Goal: Task Accomplishment & Management: Manage account settings

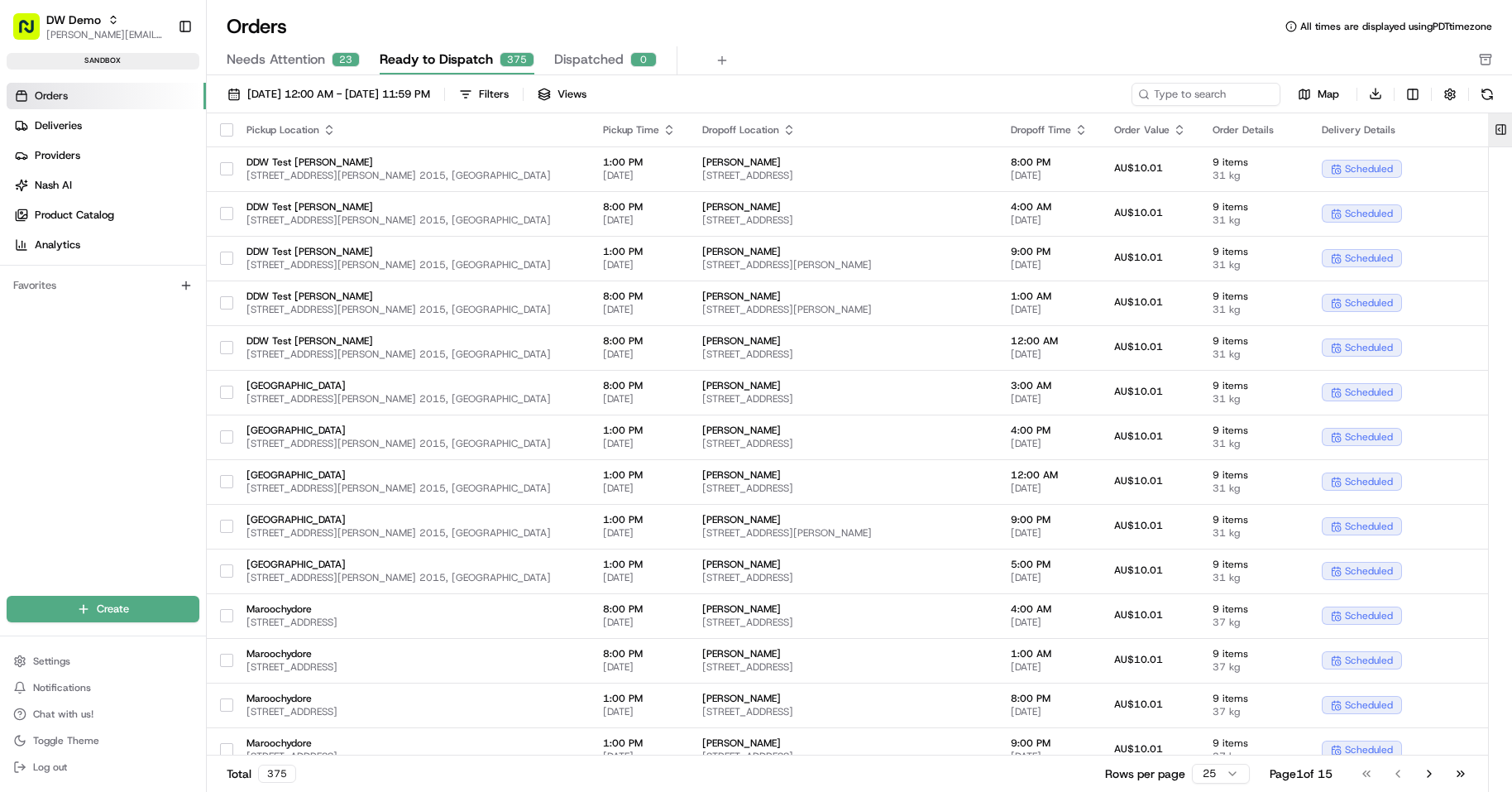
click at [1496, 135] on button at bounding box center [1501, 130] width 28 height 33
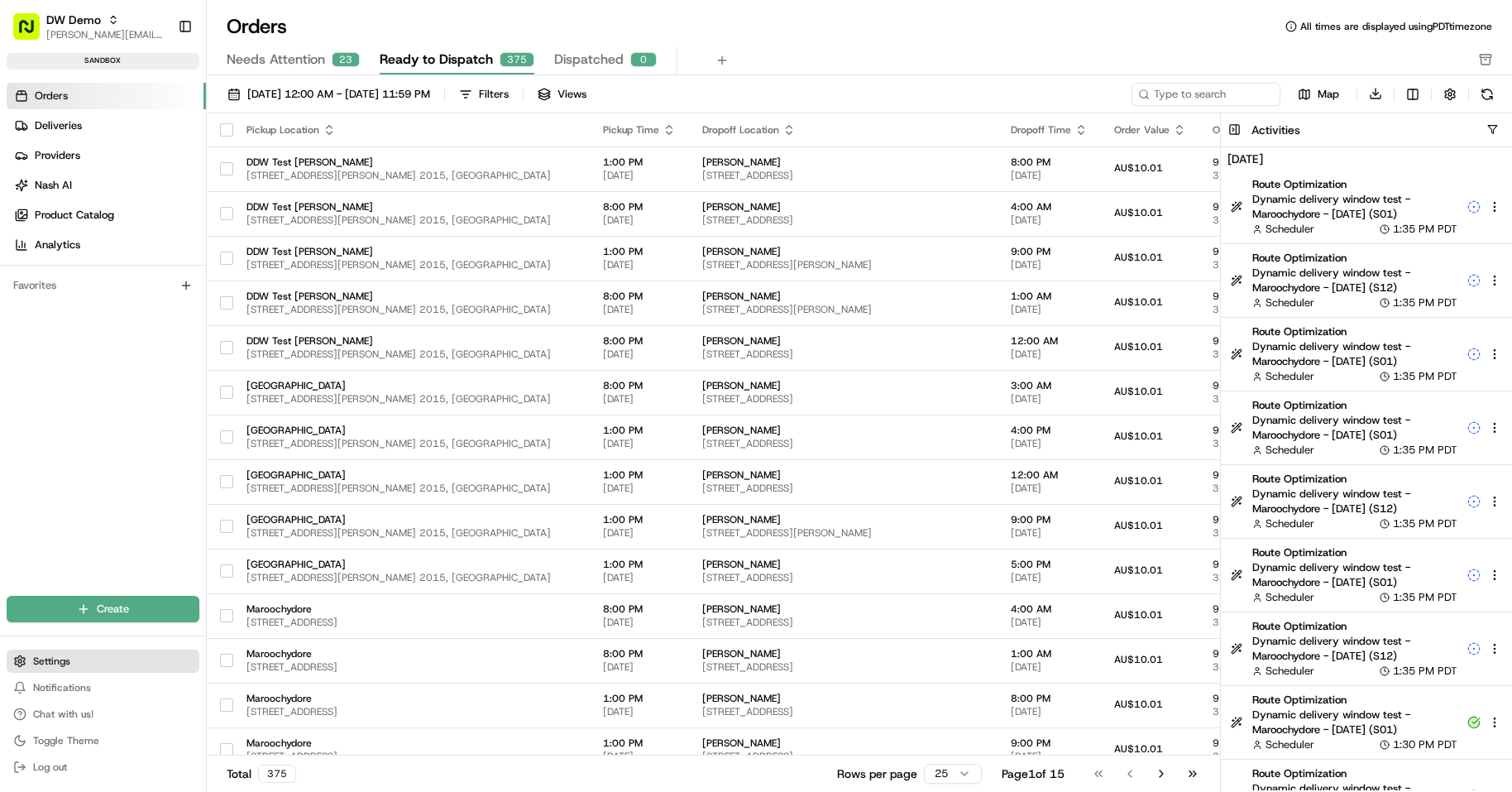
click at [56, 665] on span "Settings" at bounding box center [52, 661] width 37 height 13
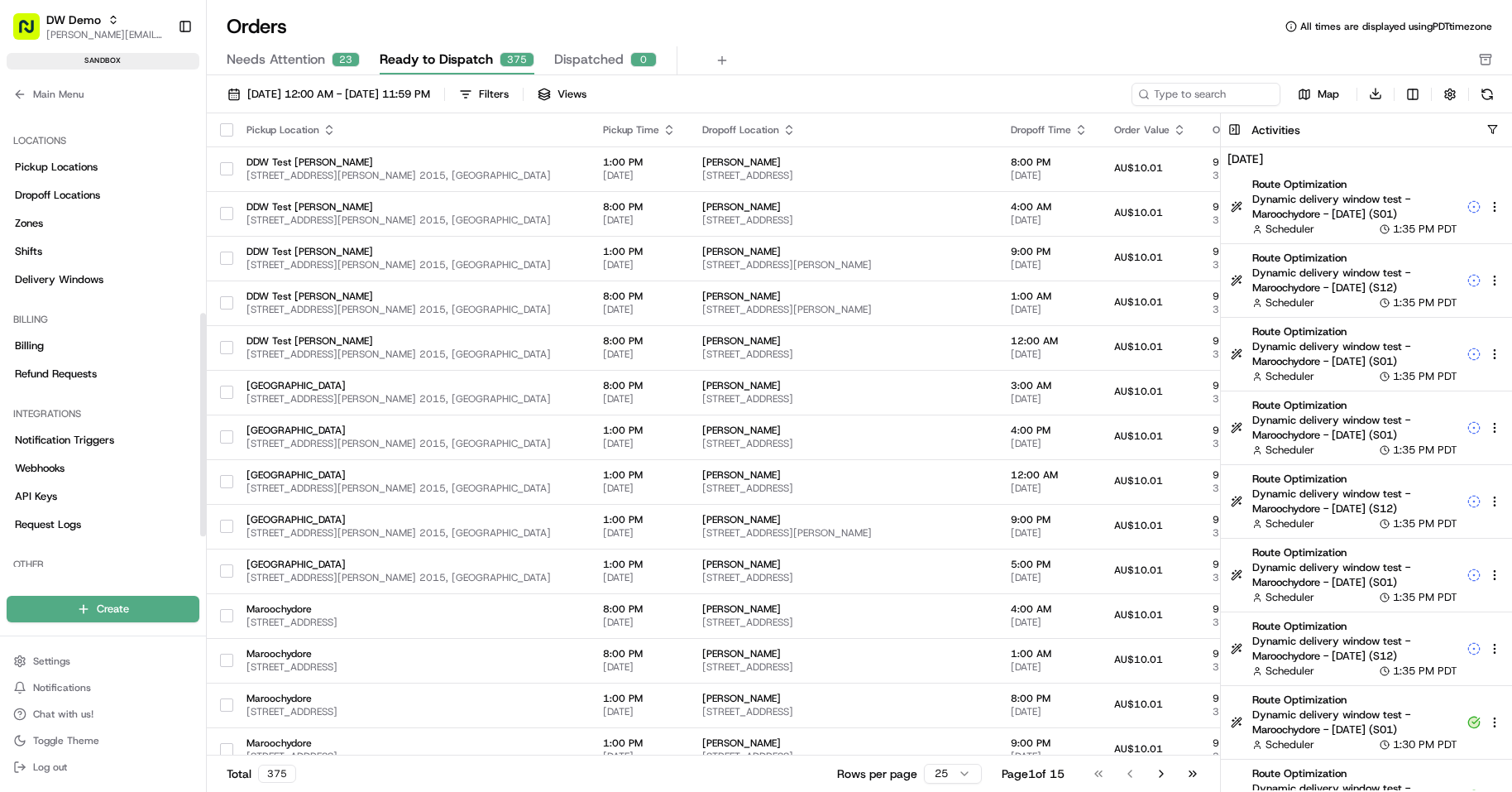
scroll to position [490, 0]
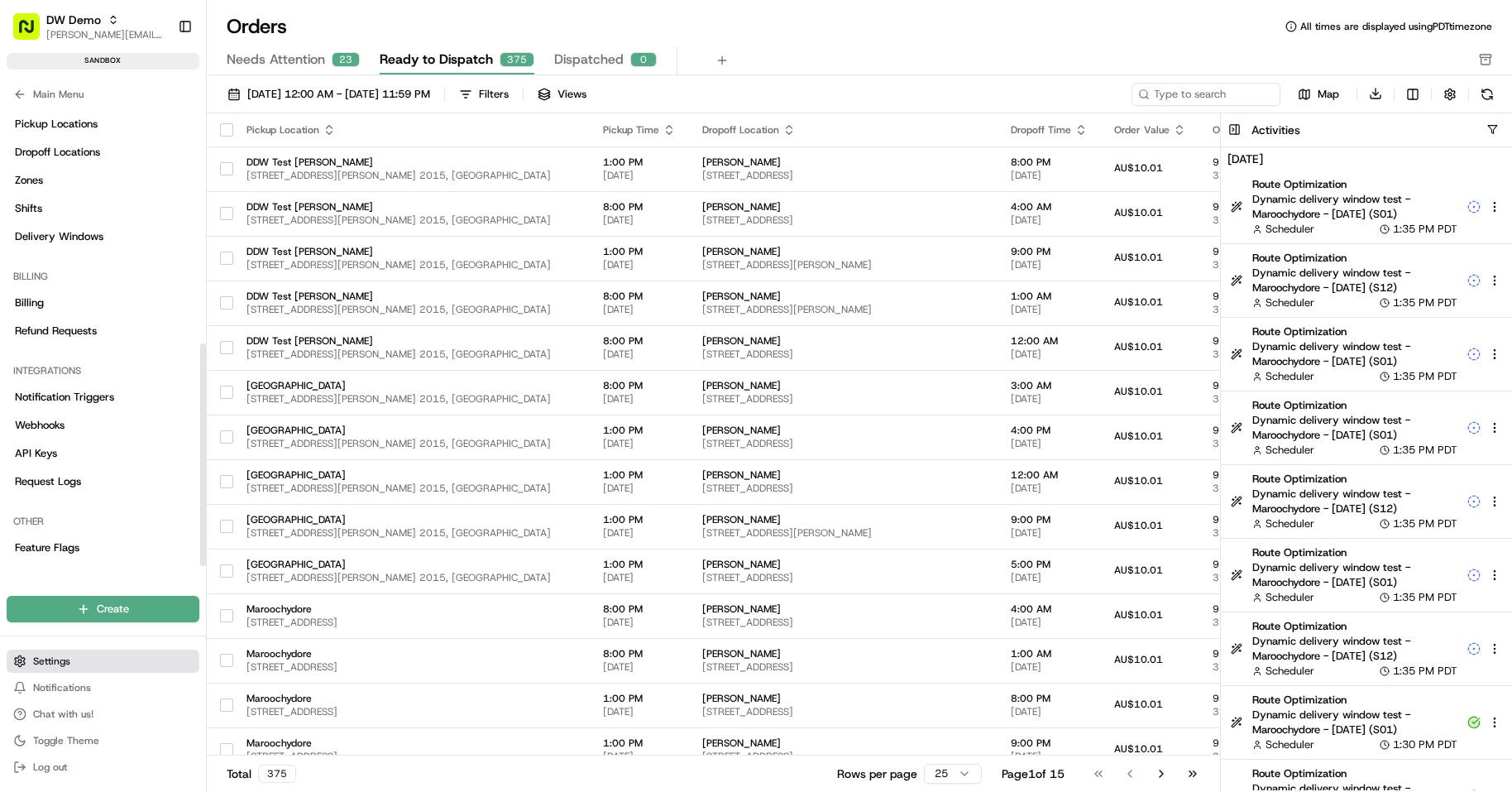
click at [73, 667] on button "Settings" at bounding box center [102, 660] width 193 height 23
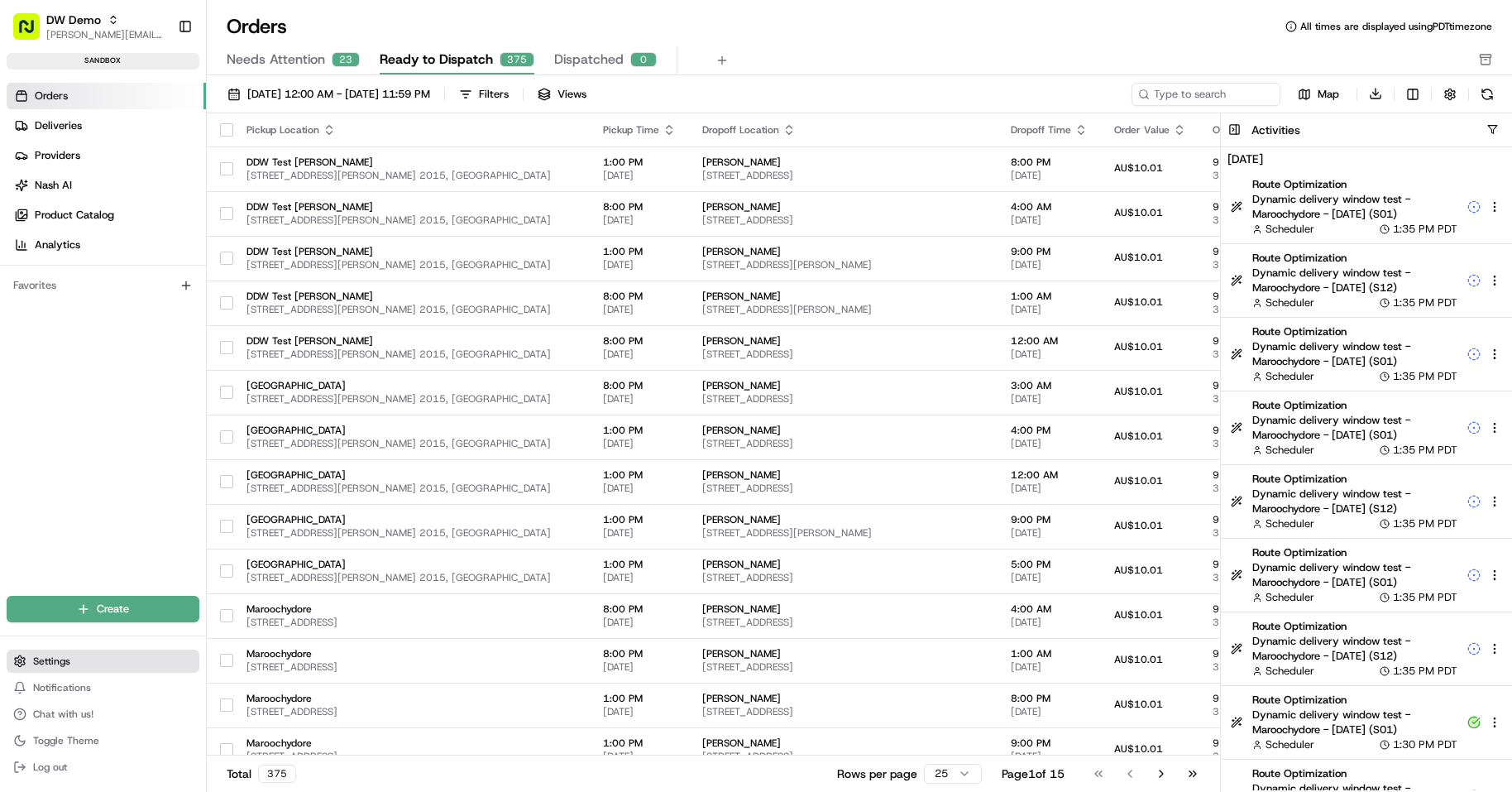
click at [63, 657] on span "Settings" at bounding box center [52, 661] width 37 height 13
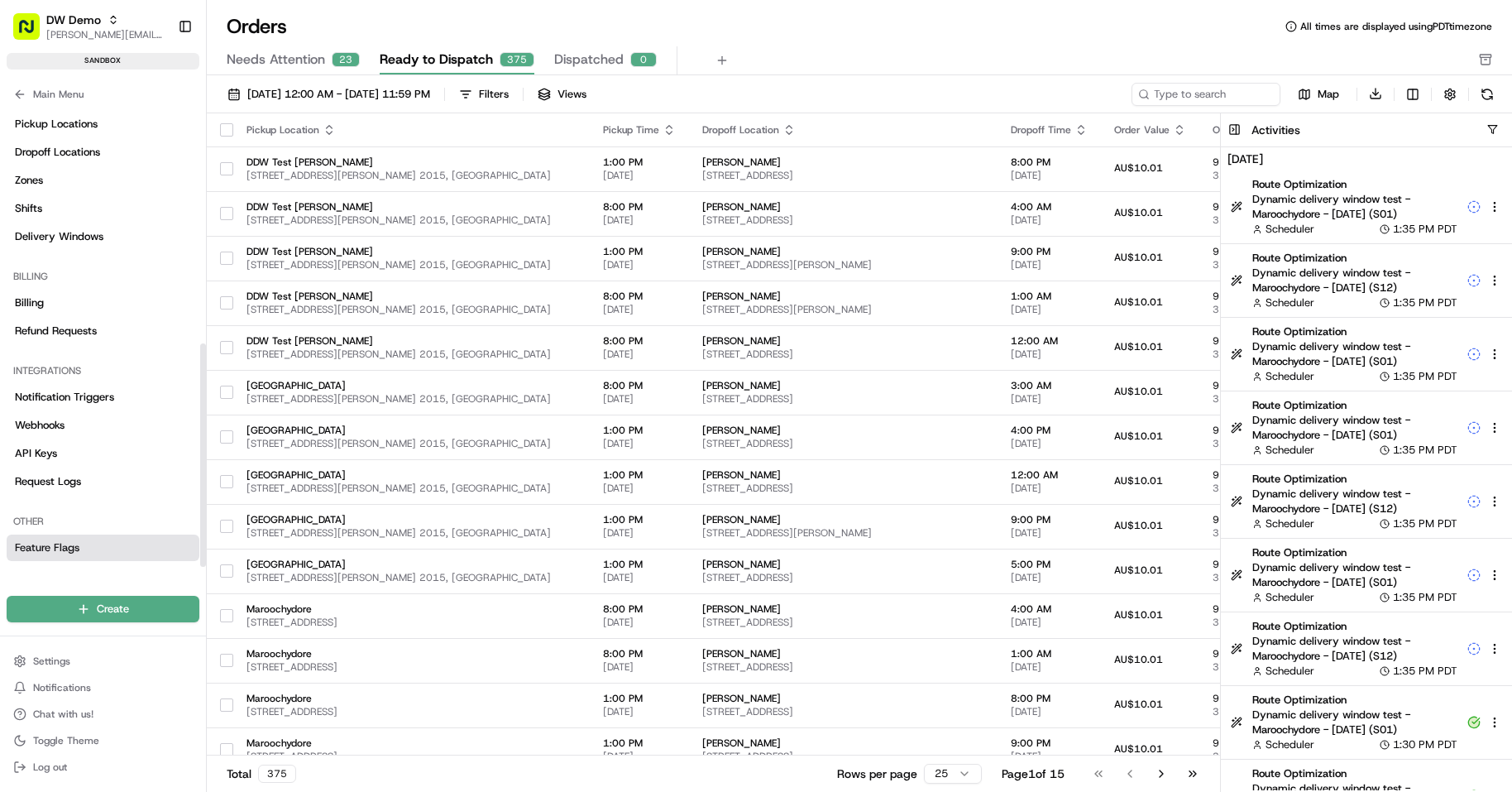
click at [77, 544] on span "Feature Flags" at bounding box center [47, 548] width 65 height 15
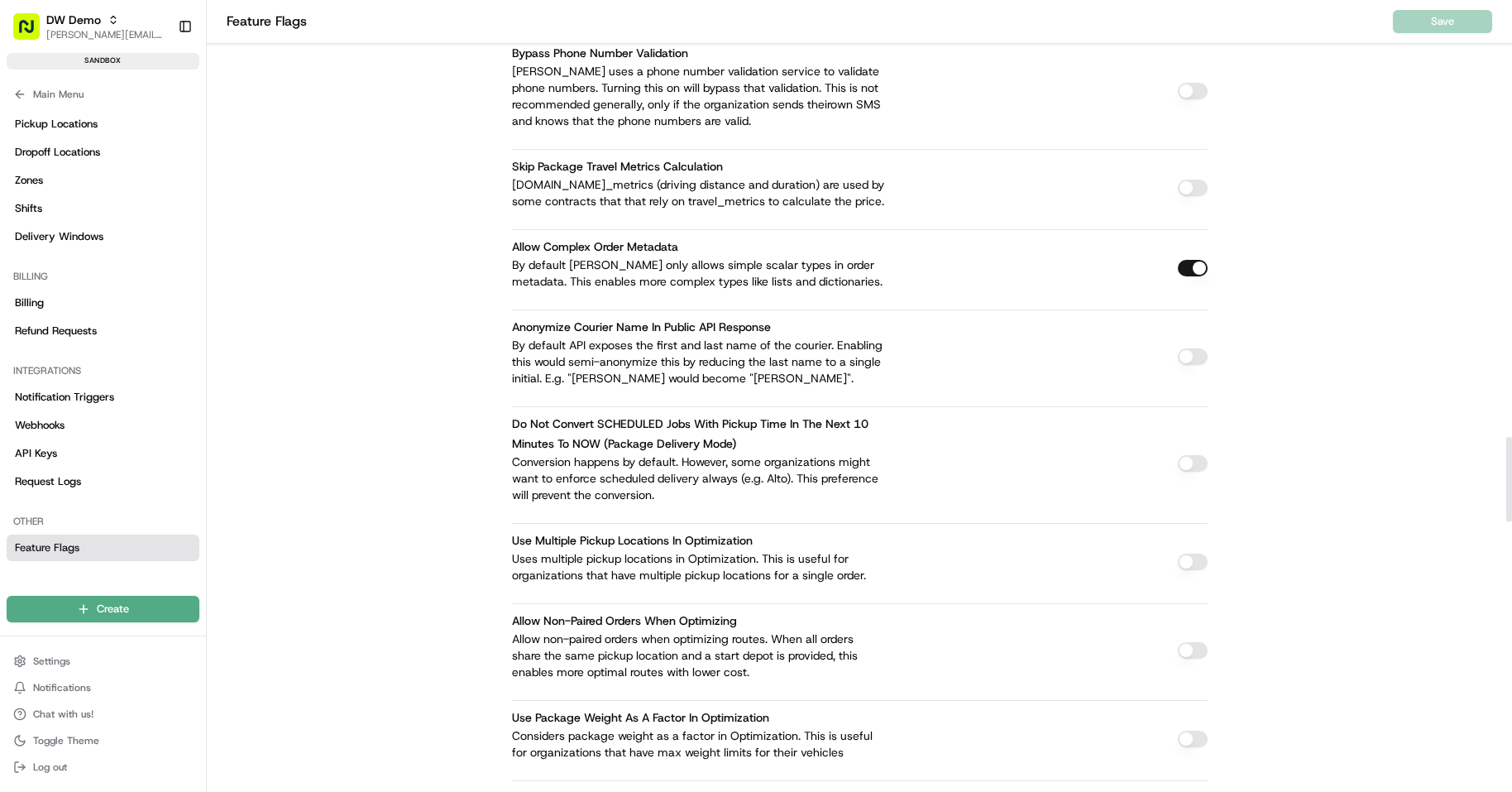
scroll to position [5360, 0]
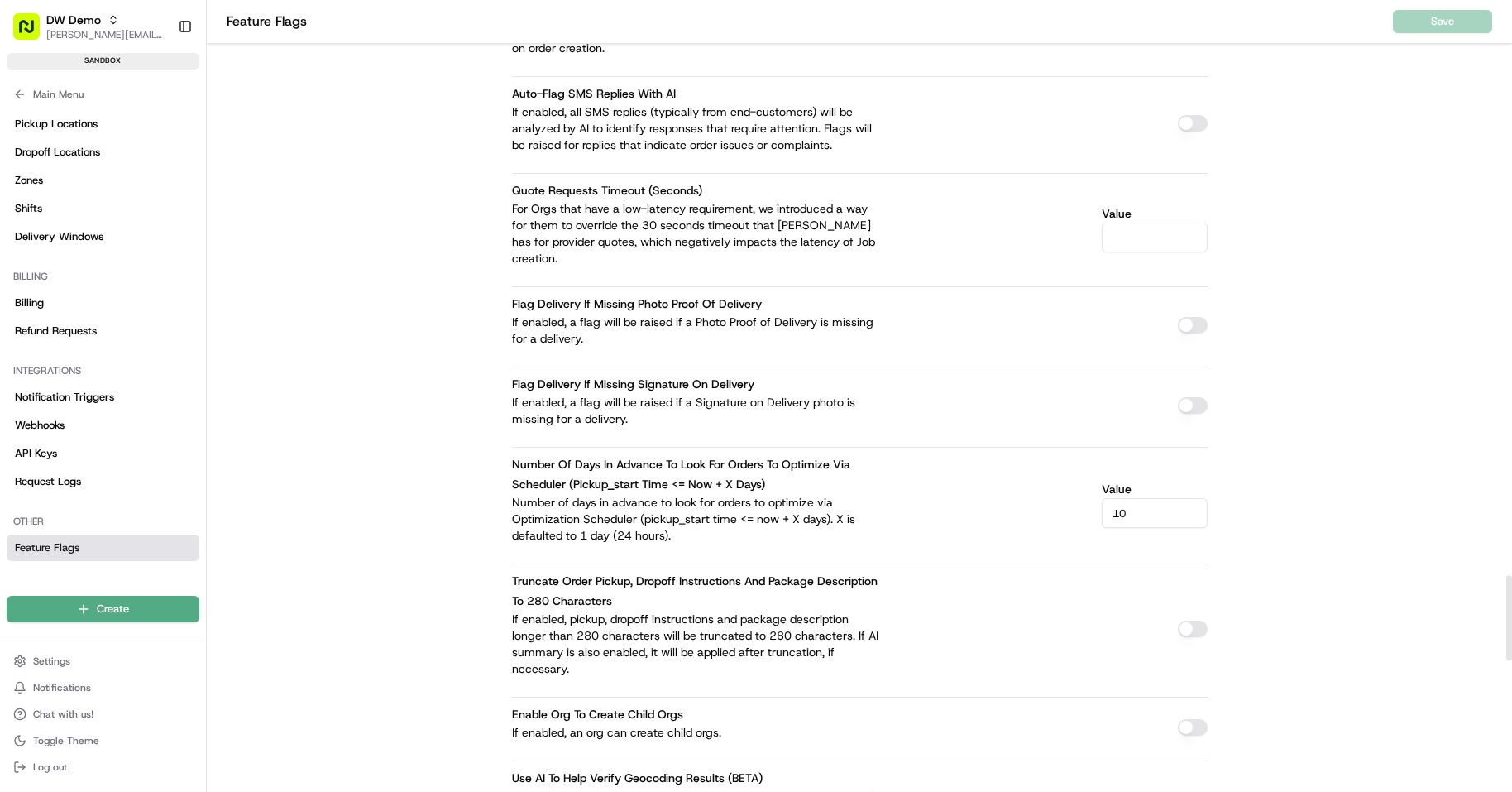
drag, startPoint x: 1152, startPoint y: 452, endPoint x: 888, endPoint y: 428, distance: 265.1
click at [888, 447] on div "Number of days in advance to look for orders to optimize via scheduler (pickup_…" at bounding box center [859, 495] width 696 height 97
type input "1"
click at [1441, 20] on button "Save" at bounding box center [1443, 21] width 100 height 23
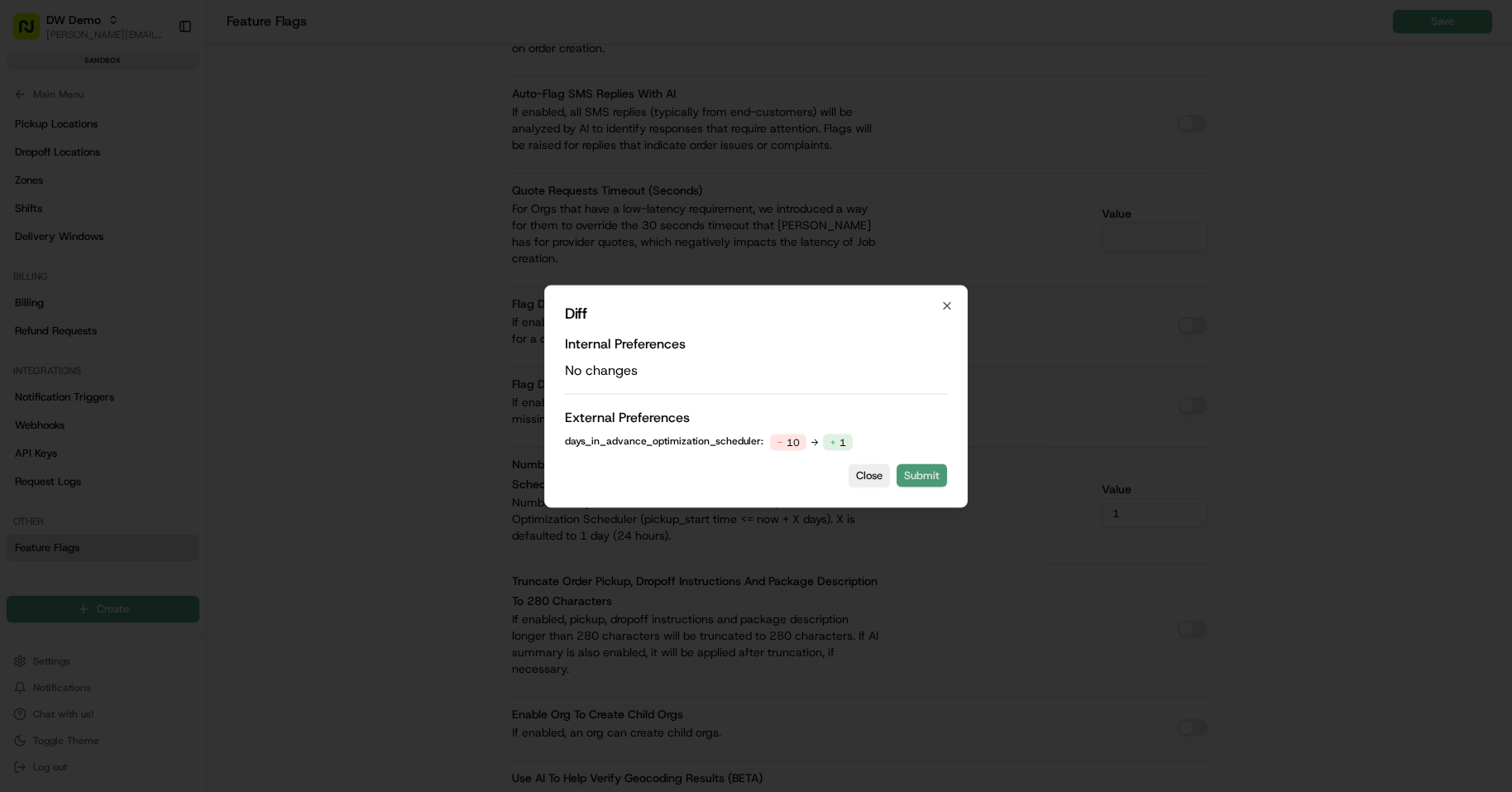
click at [933, 473] on button "Submit" at bounding box center [922, 474] width 51 height 23
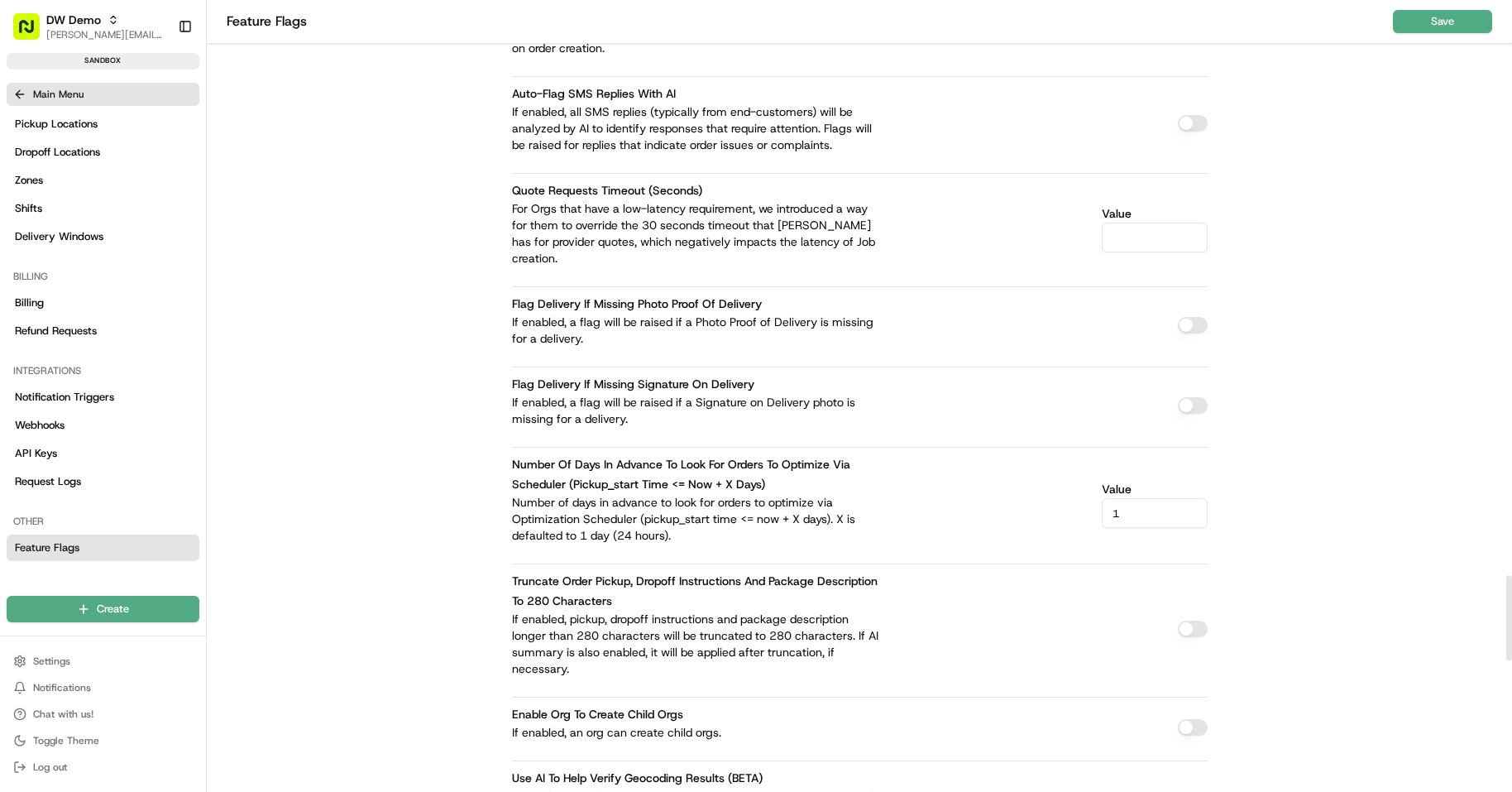
click at [21, 97] on icon at bounding box center [19, 94] width 13 height 13
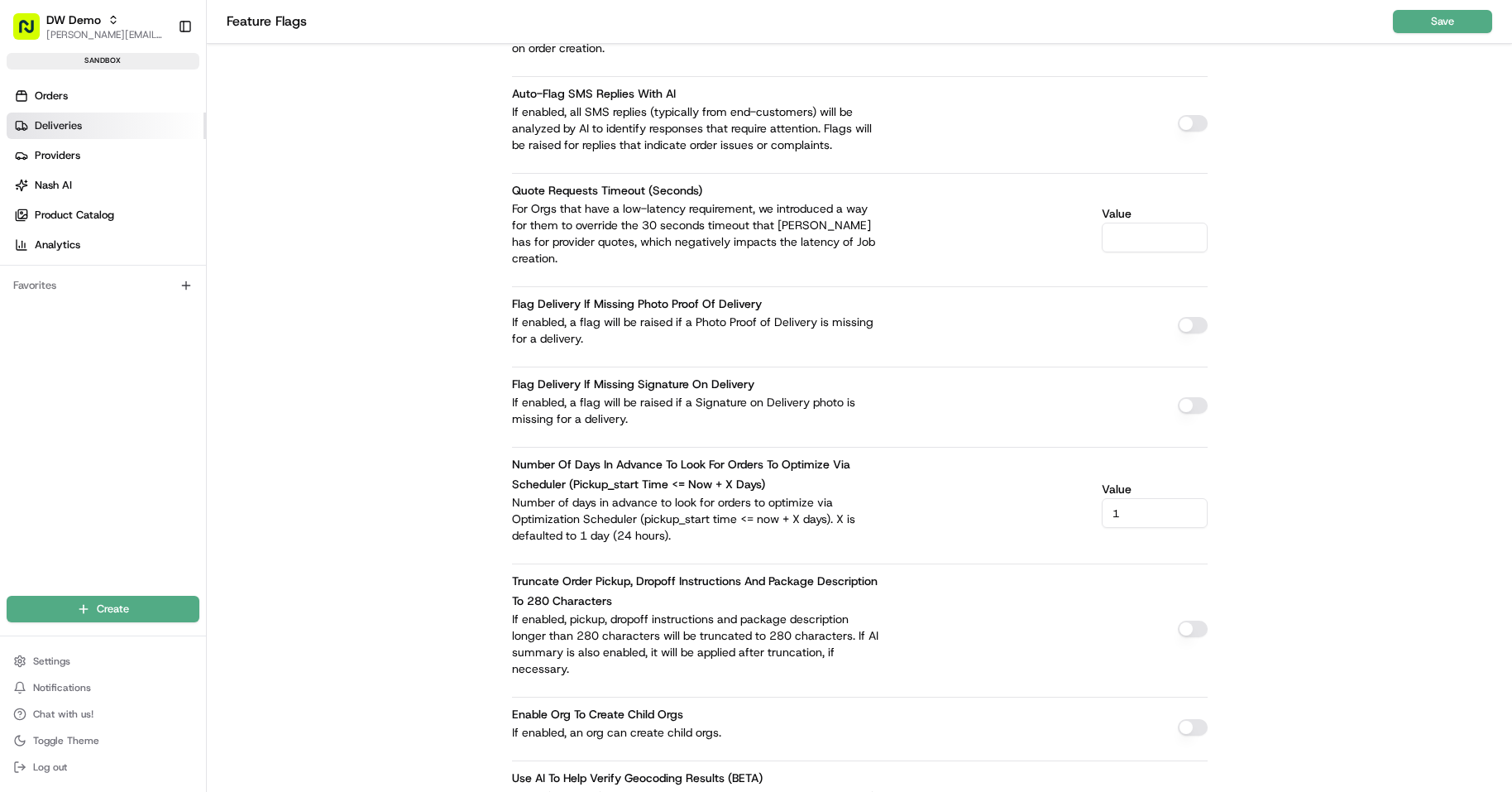
click at [83, 124] on link "Deliveries" at bounding box center [106, 125] width 199 height 27
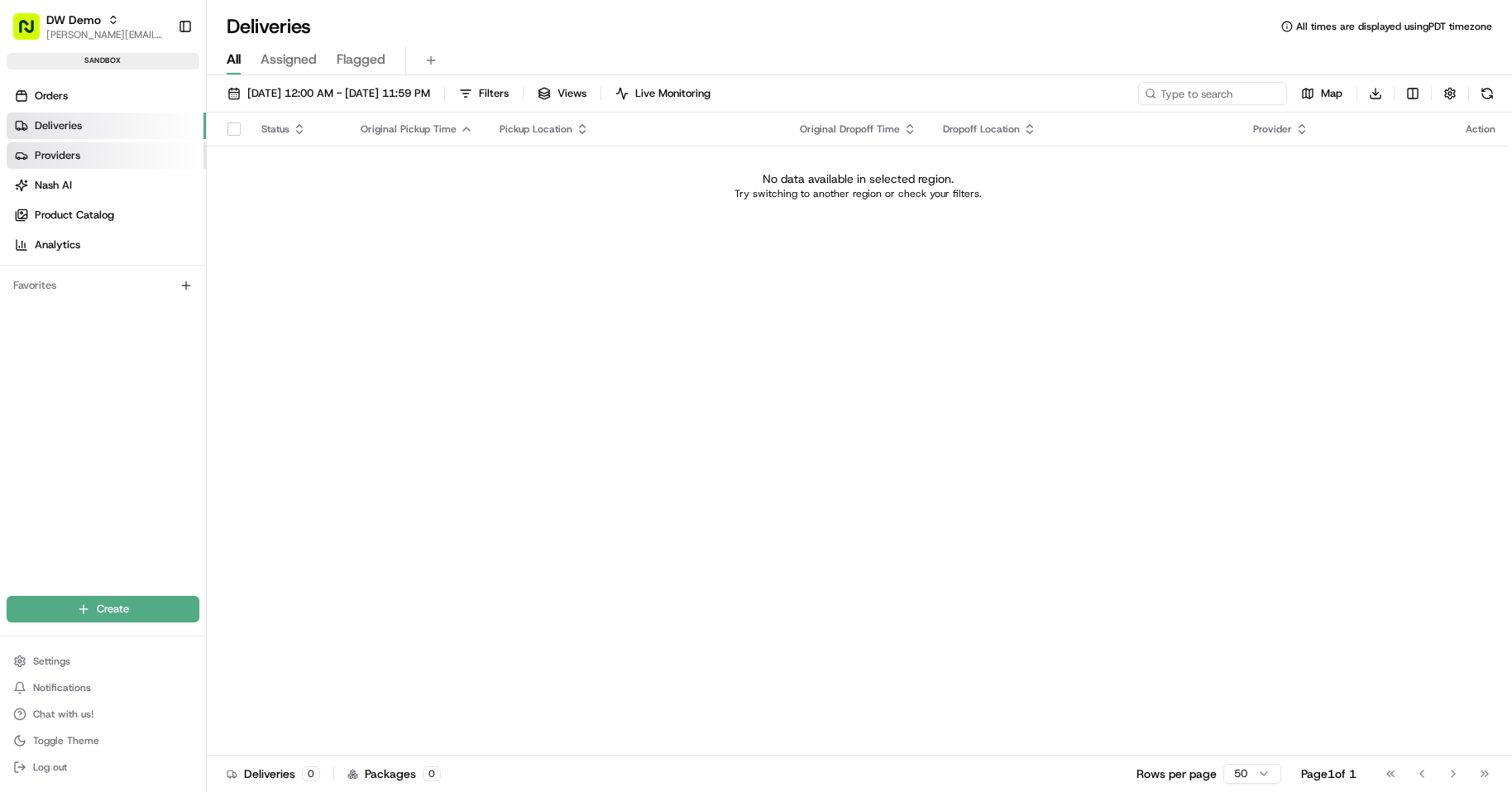
click at [72, 160] on span "Providers" at bounding box center [57, 156] width 45 height 15
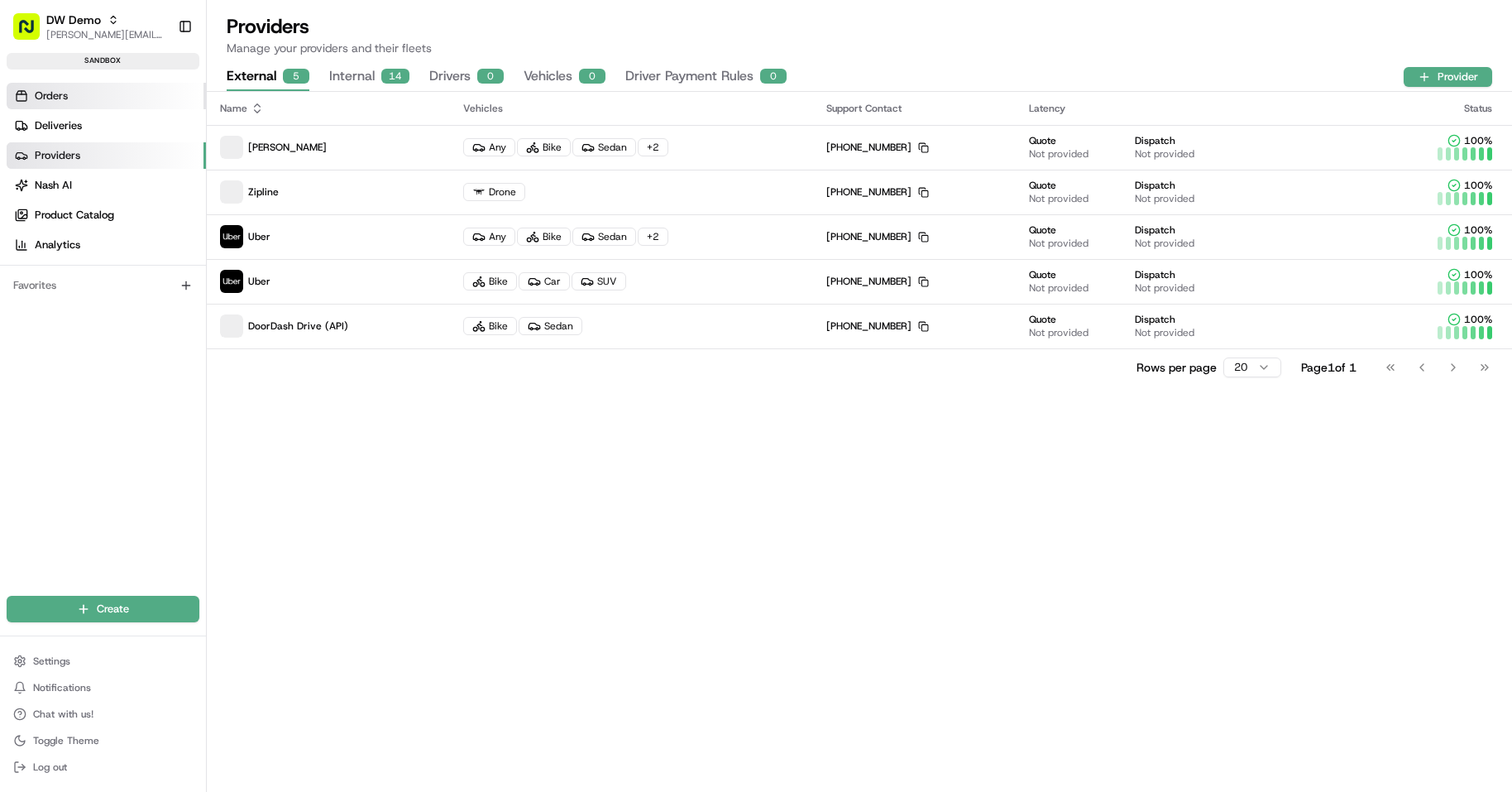
click at [75, 106] on link "Orders" at bounding box center [106, 96] width 199 height 27
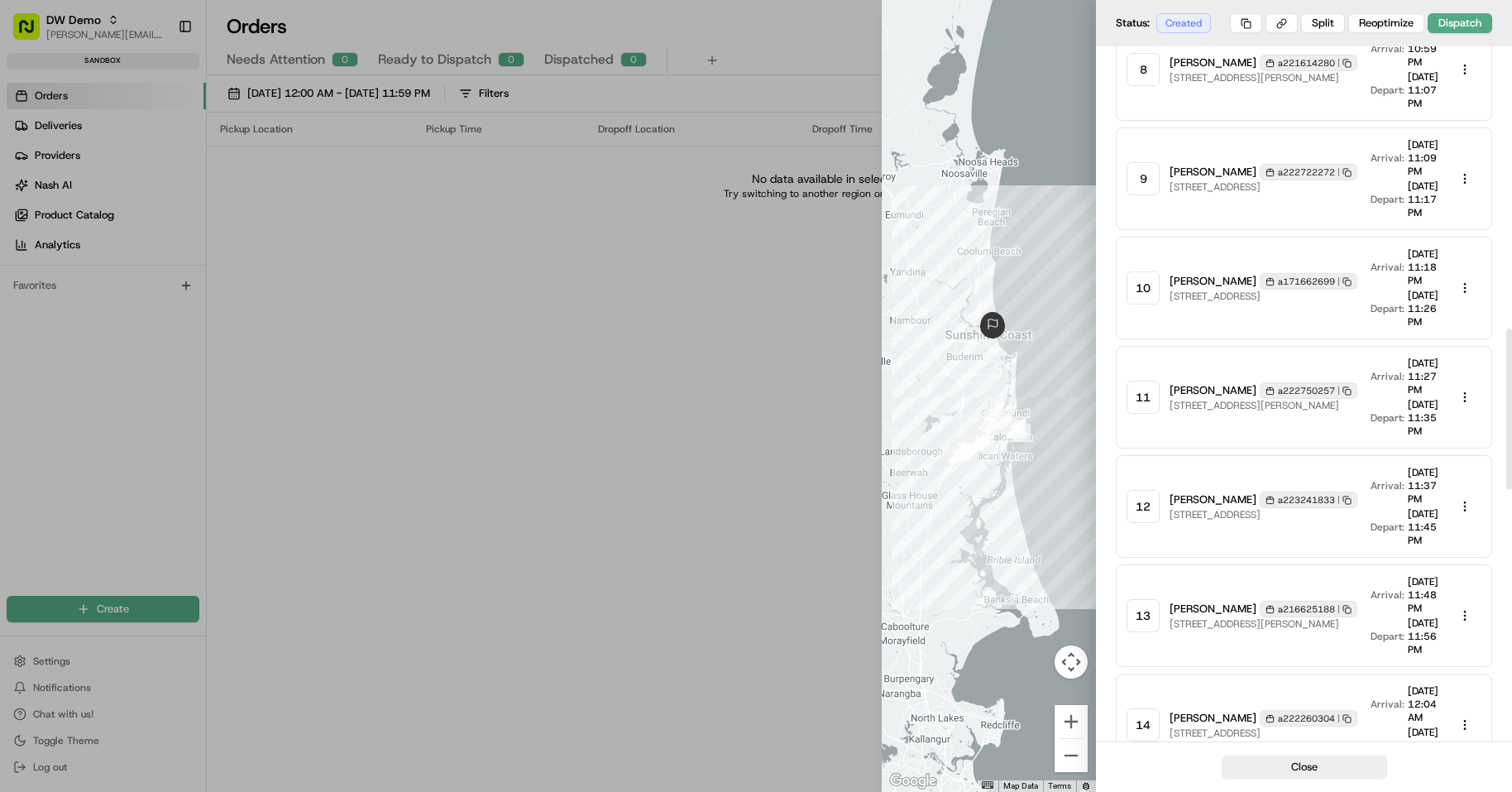
scroll to position [2319, 0]
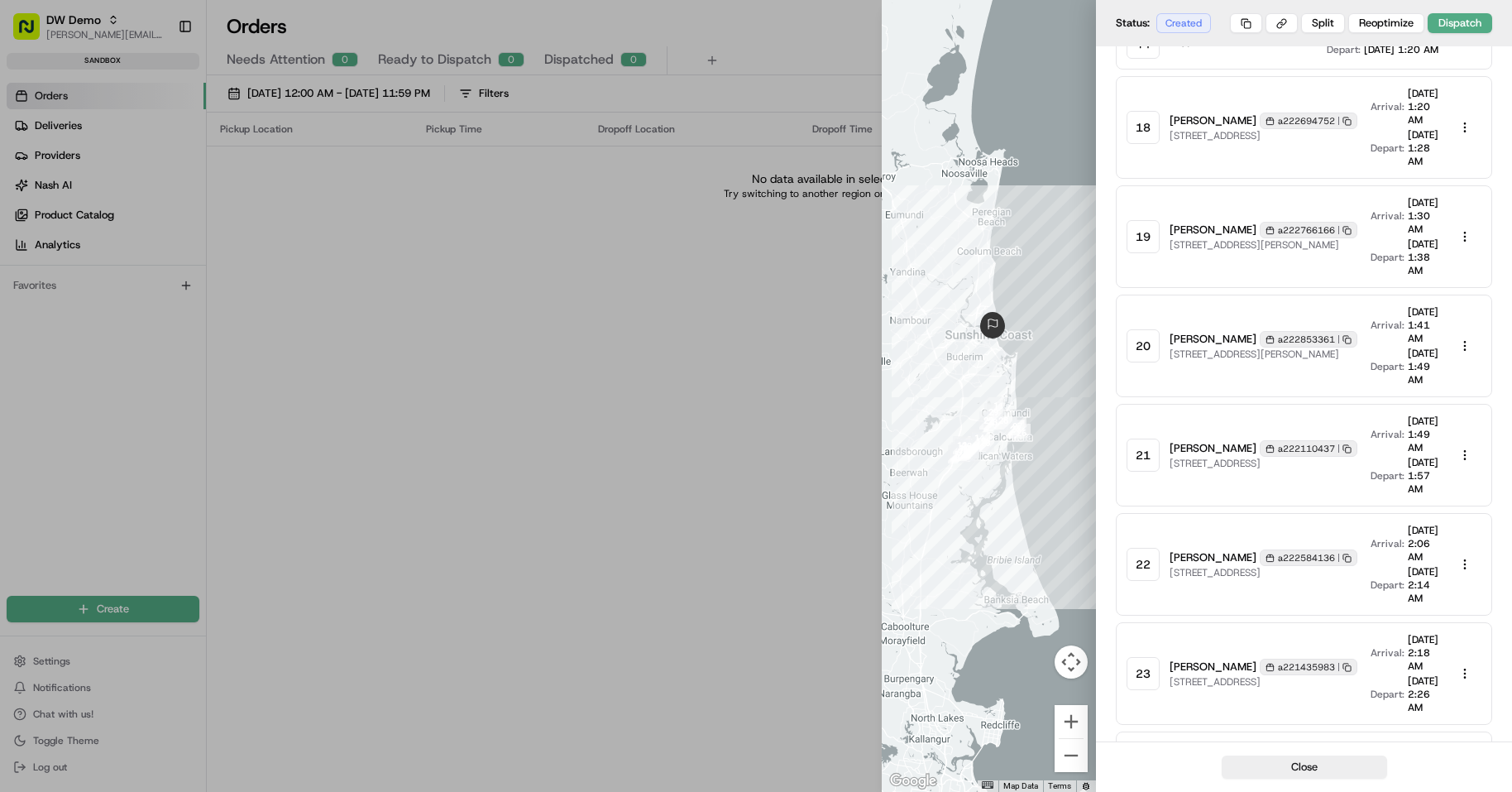
click at [1065, 672] on button "Map camera controls" at bounding box center [1071, 662] width 33 height 33
click at [1059, 665] on button "Map camera controls" at bounding box center [1071, 662] width 33 height 33
click at [1059, 663] on button "Map camera controls" at bounding box center [1071, 662] width 33 height 33
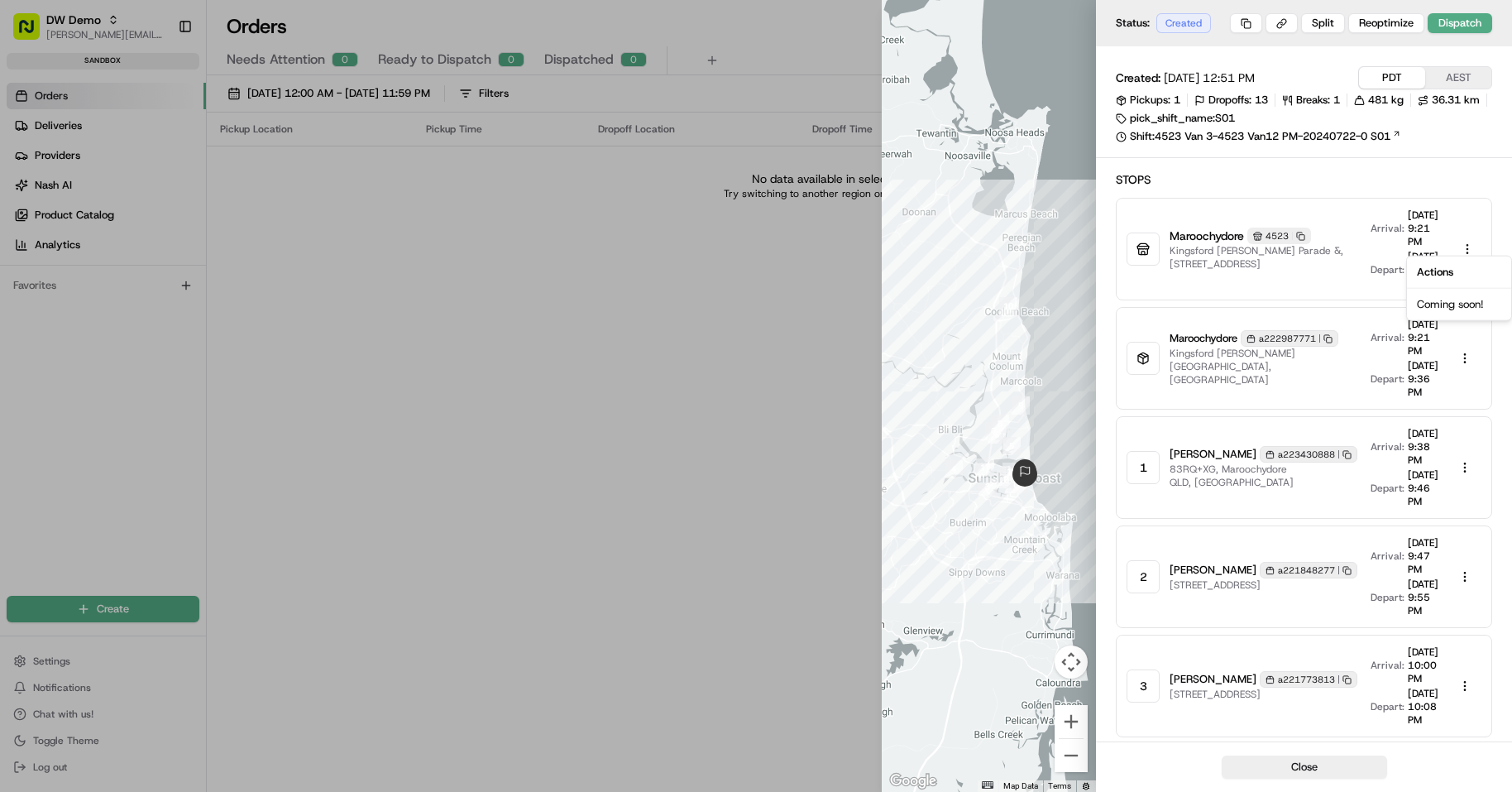
click at [1475, 230] on body "DW Demo [PERSON_NAME][EMAIL_ADDRESS][DOMAIN_NAME] Toggle Sidebar sandbox Orders…" at bounding box center [756, 396] width 1512 height 792
click at [1433, 181] on div at bounding box center [756, 396] width 1512 height 792
click at [1431, 180] on h2 "Stops" at bounding box center [1304, 180] width 376 height 17
